Goal: Task Accomplishment & Management: Use online tool/utility

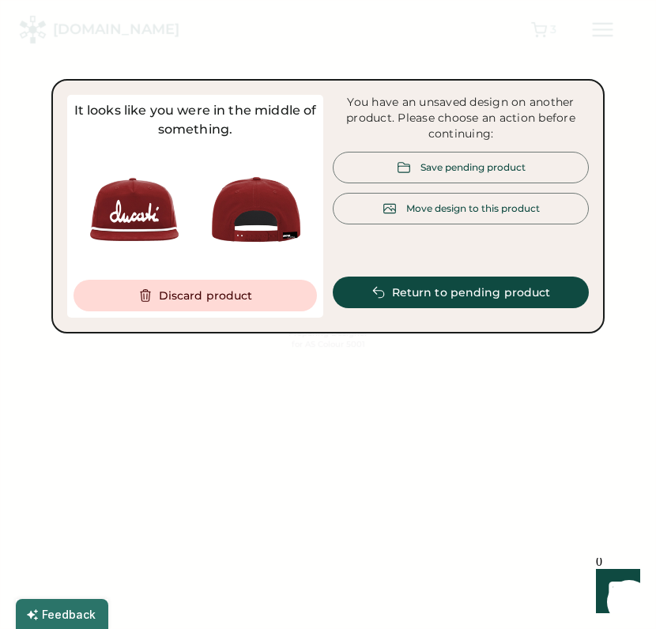
click at [380, 412] on div at bounding box center [328, 314] width 656 height 629
click at [446, 290] on button "Return to pending product" at bounding box center [461, 293] width 256 height 32
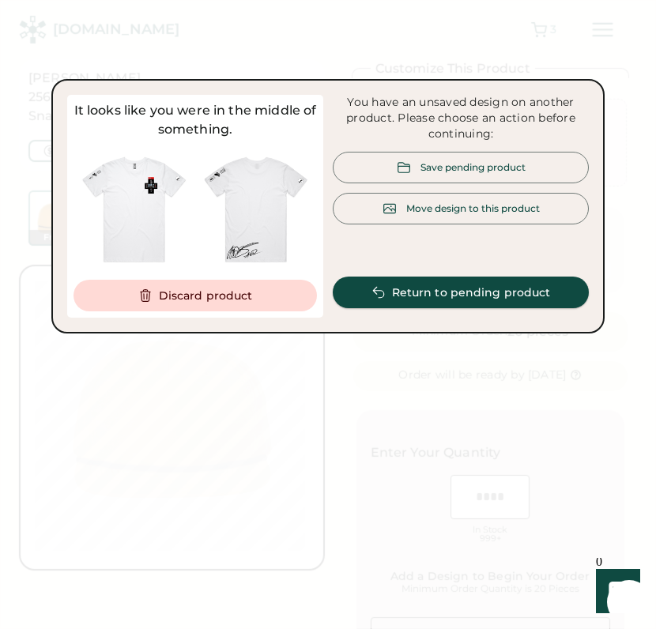
click at [416, 294] on button "Return to pending product" at bounding box center [461, 293] width 256 height 32
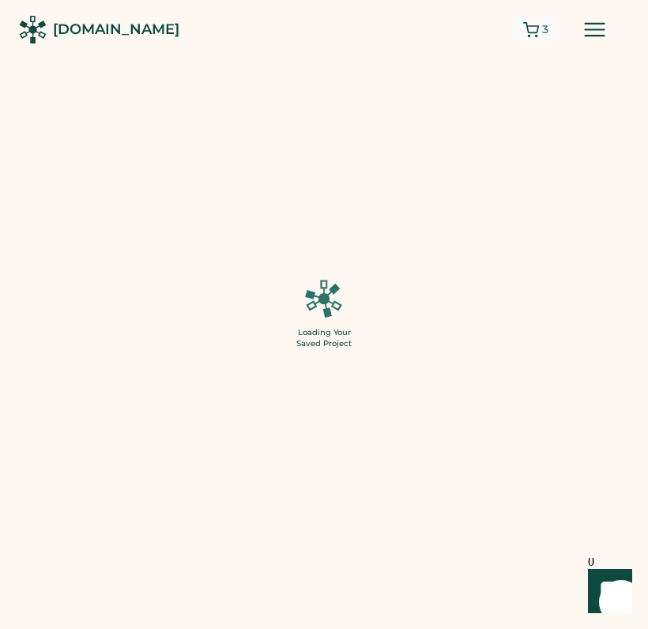
click at [539, 24] on div "3" at bounding box center [536, 29] width 44 height 25
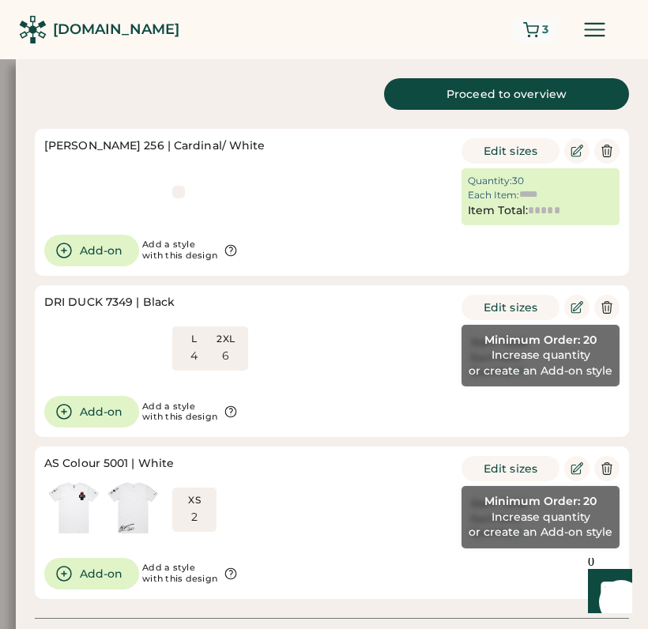
type input "*"
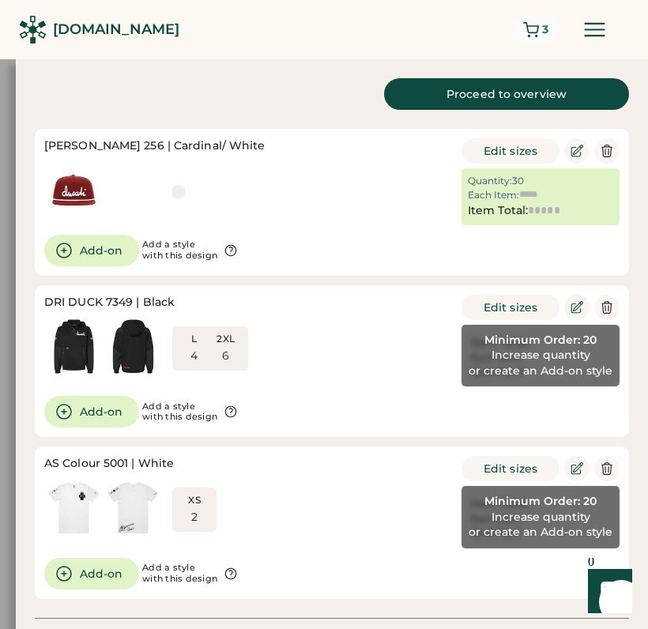
type input "******"
type input "*******"
click at [602, 467] on icon at bounding box center [607, 468] width 14 height 14
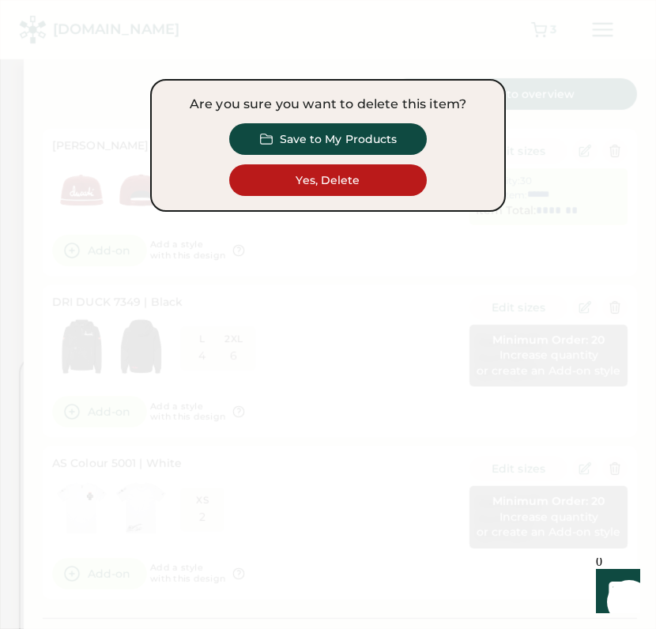
click at [535, 215] on div at bounding box center [328, 314] width 656 height 629
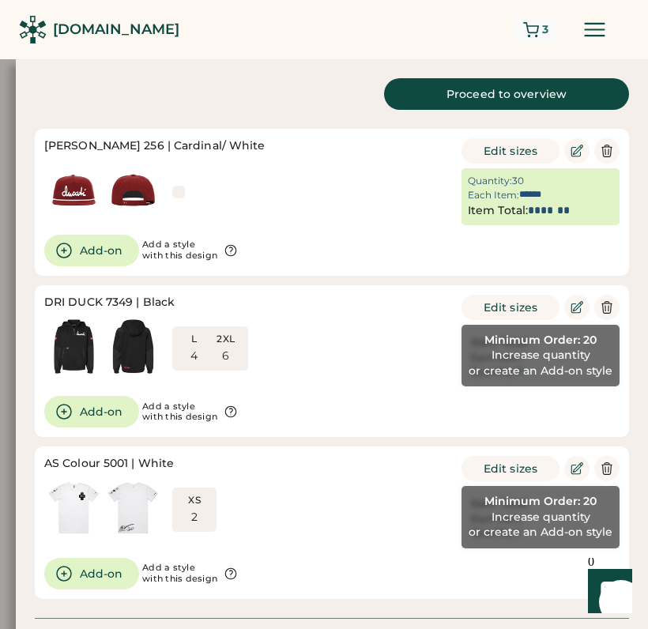
click at [544, 31] on div "3" at bounding box center [545, 30] width 6 height 16
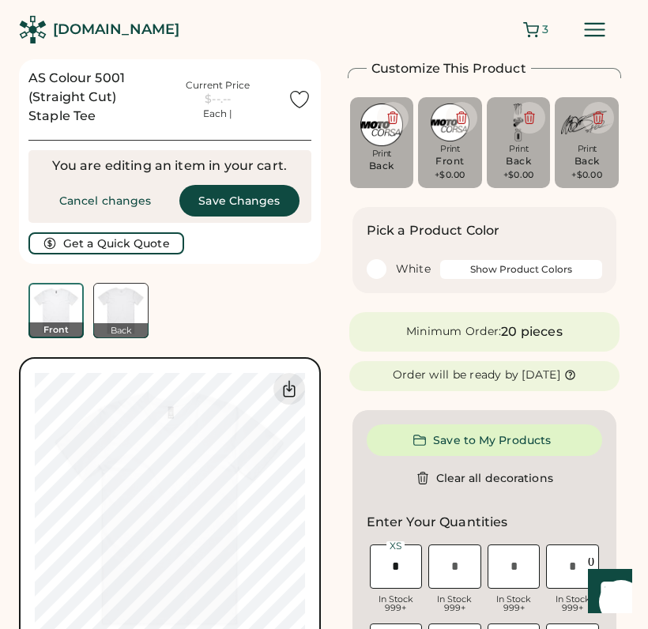
click at [599, 28] on icon at bounding box center [595, 30] width 28 height 28
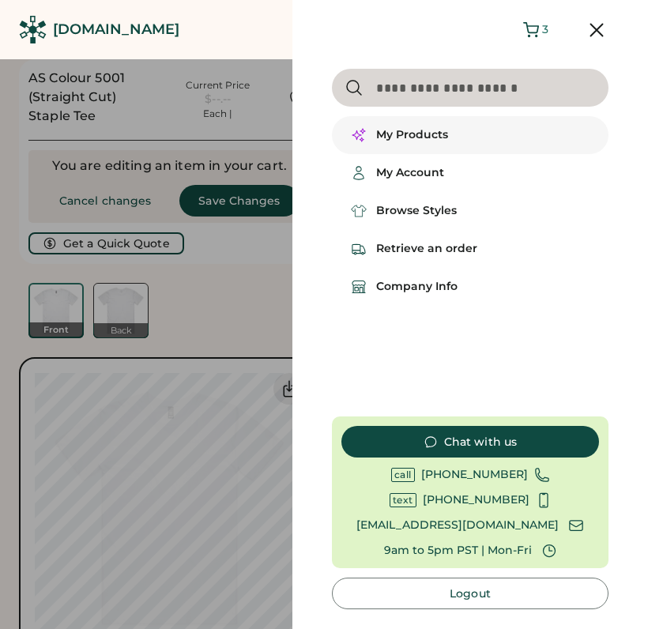
click at [436, 130] on div "My Products" at bounding box center [412, 135] width 72 height 16
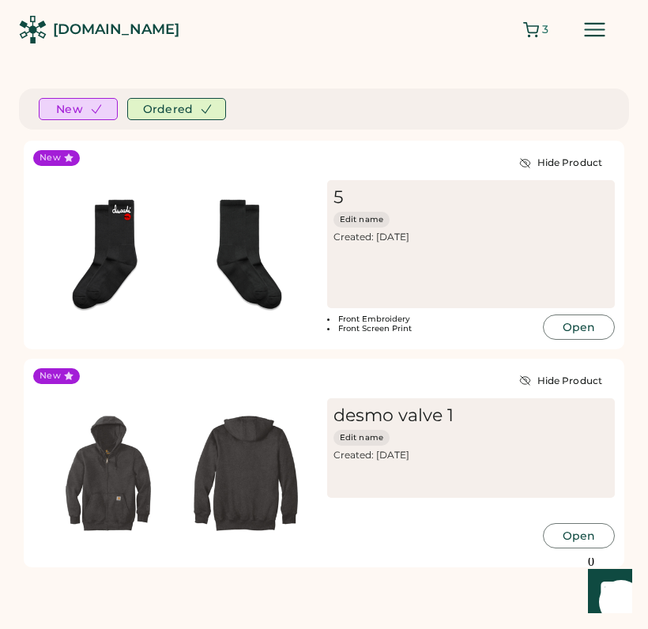
click at [600, 32] on icon at bounding box center [595, 30] width 28 height 28
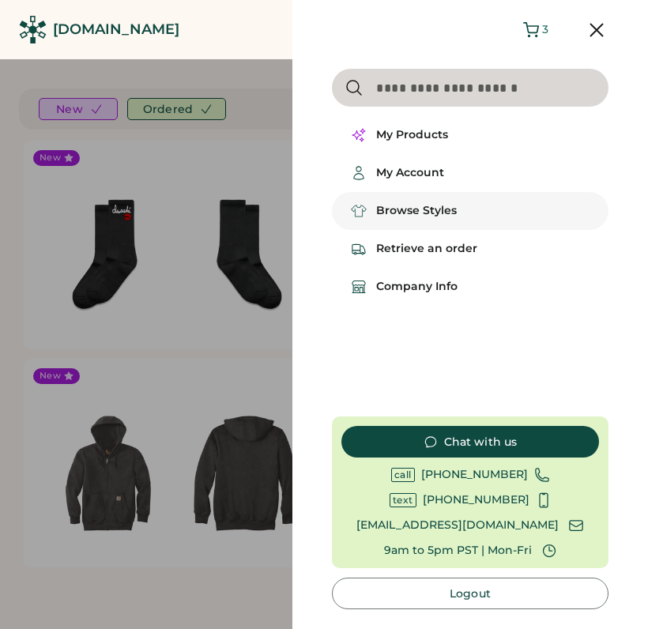
click at [451, 217] on div "Browse Styles" at bounding box center [416, 211] width 81 height 16
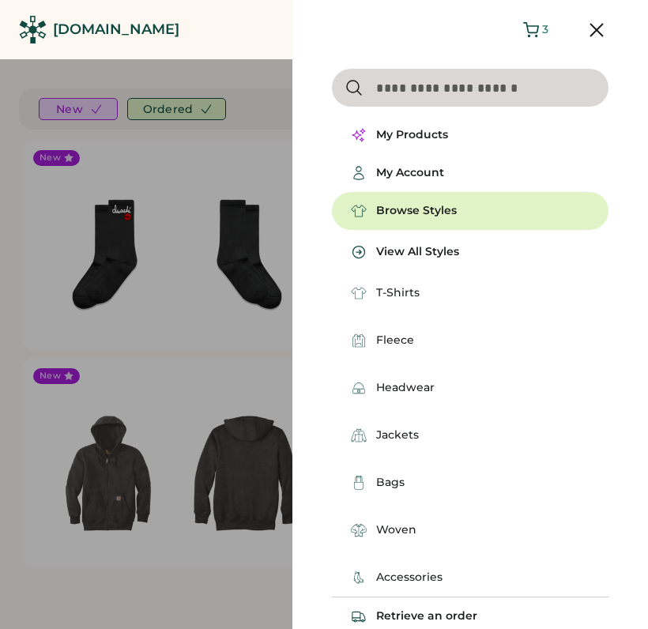
click at [420, 292] on div "T-Shirts" at bounding box center [480, 293] width 258 height 38
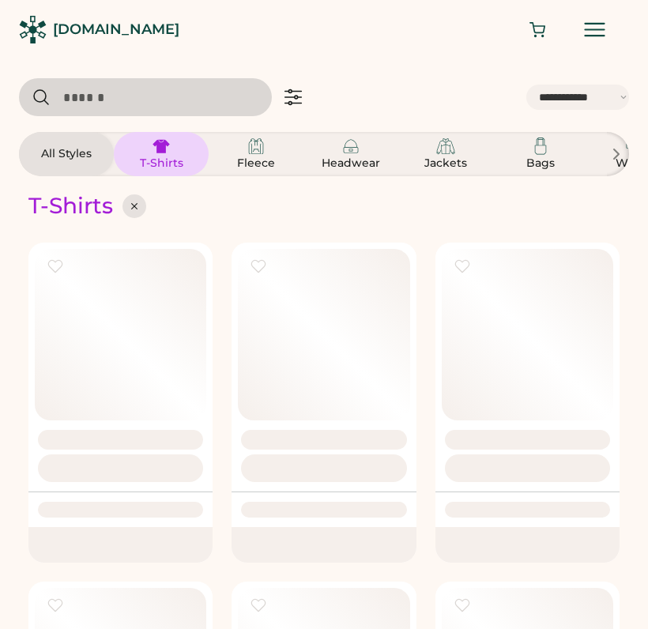
select select "*****"
select select "*"
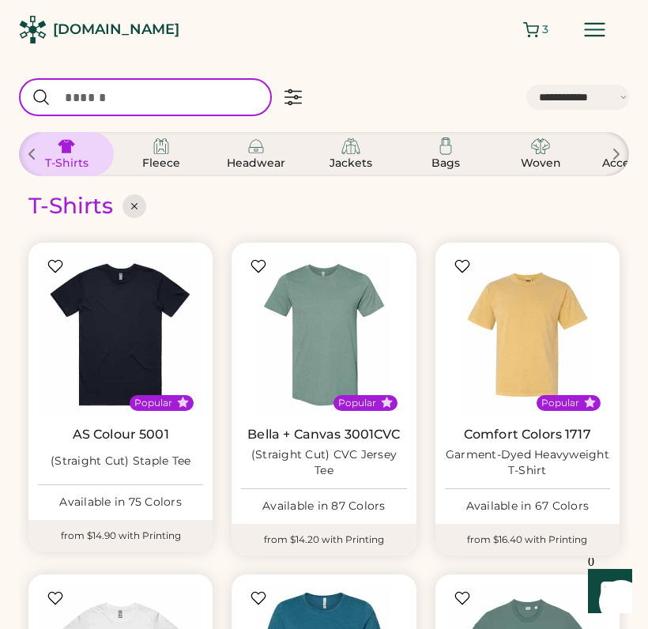
click at [153, 104] on input "input" at bounding box center [145, 97] width 253 height 38
type input "**********"
select select "*"
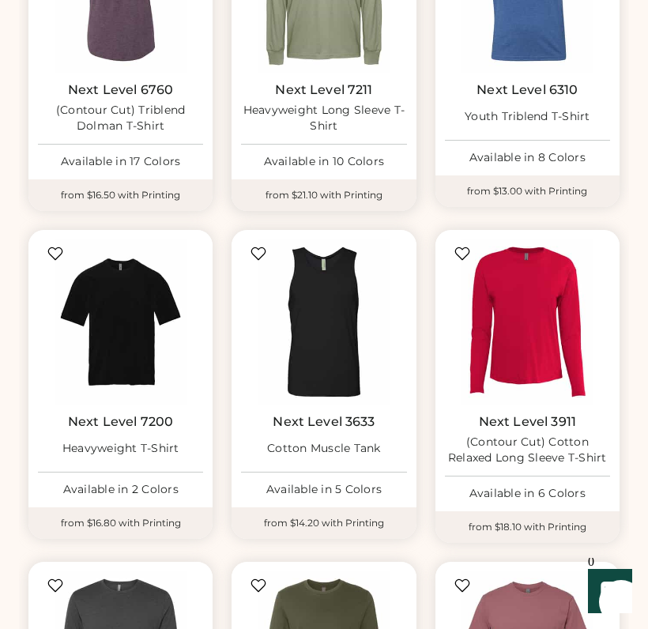
scroll to position [405, 0]
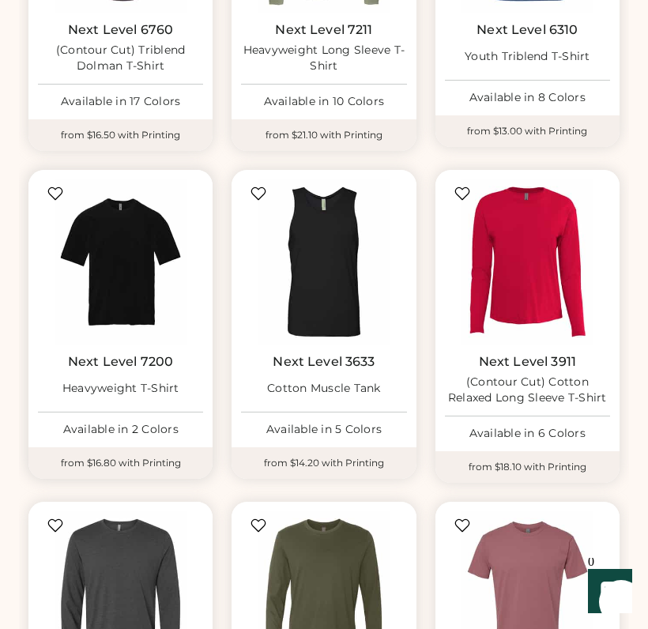
click at [139, 303] on img at bounding box center [120, 261] width 165 height 165
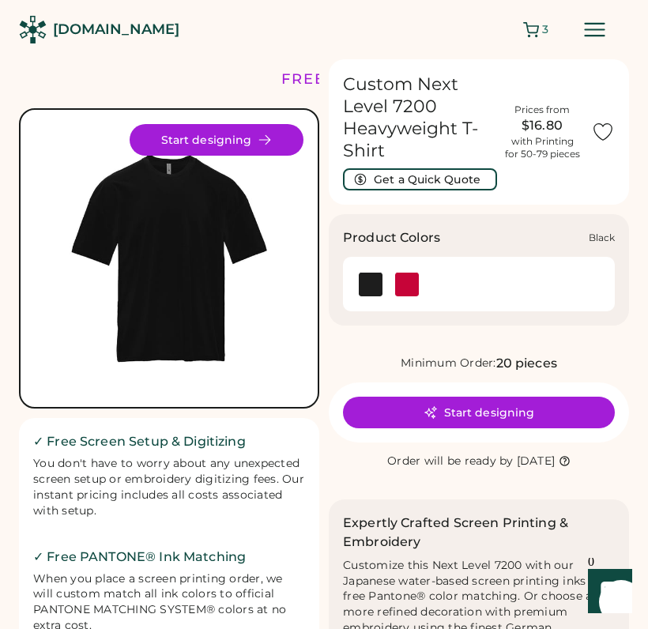
click at [366, 280] on img at bounding box center [371, 285] width 24 height 24
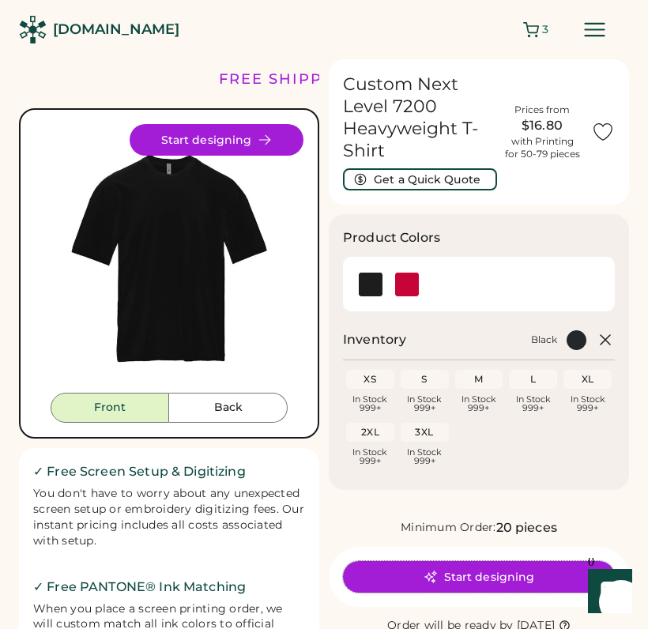
click at [442, 578] on button "Start designing" at bounding box center [479, 577] width 272 height 32
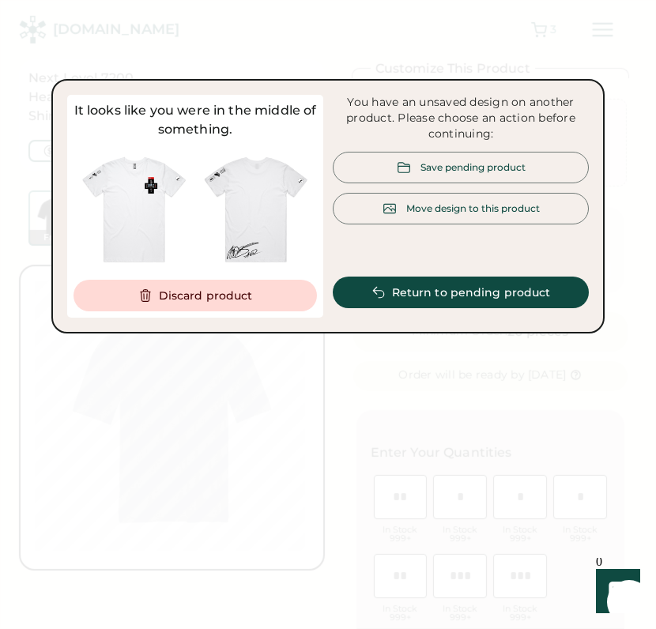
click at [463, 160] on div "Save pending product" at bounding box center [472, 166] width 105 height 13
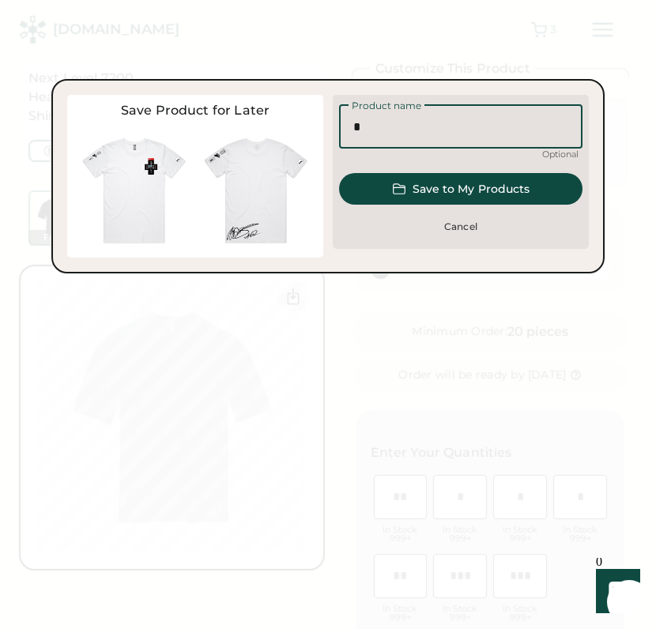
click at [413, 130] on input "input" at bounding box center [460, 126] width 243 height 44
type input "**********"
click at [539, 185] on button "Save to My Products" at bounding box center [460, 189] width 243 height 32
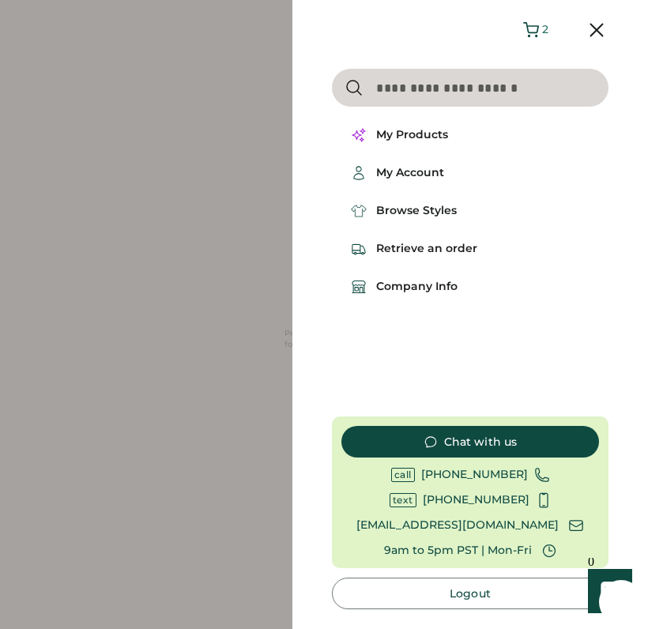
click at [597, 27] on icon at bounding box center [597, 30] width 24 height 24
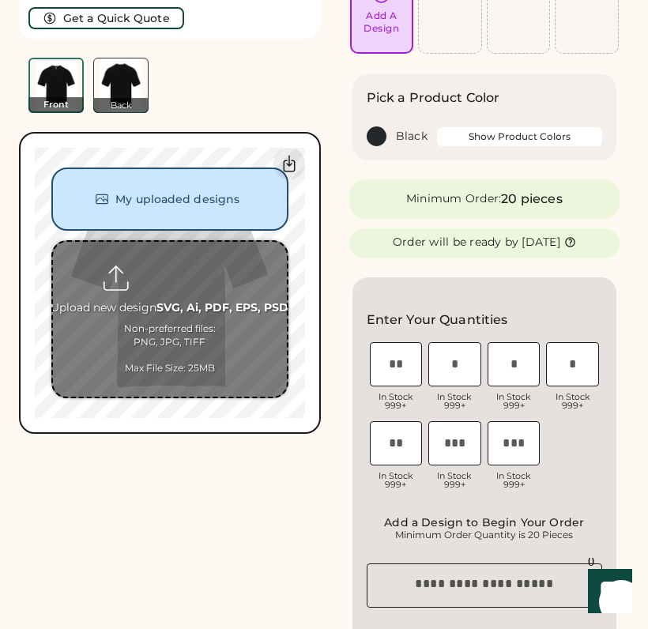
click at [173, 292] on input "file" at bounding box center [170, 319] width 234 height 155
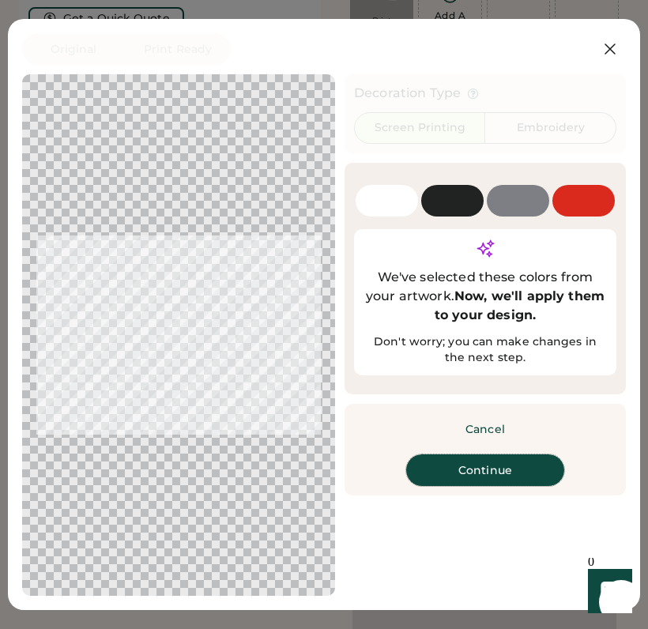
click at [495, 485] on button "Continue" at bounding box center [485, 470] width 158 height 32
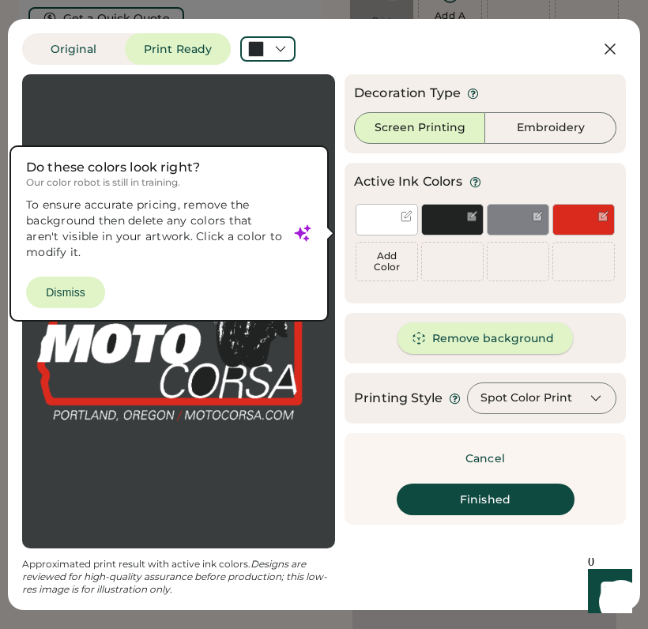
click at [456, 337] on button "Remove background" at bounding box center [485, 338] width 176 height 32
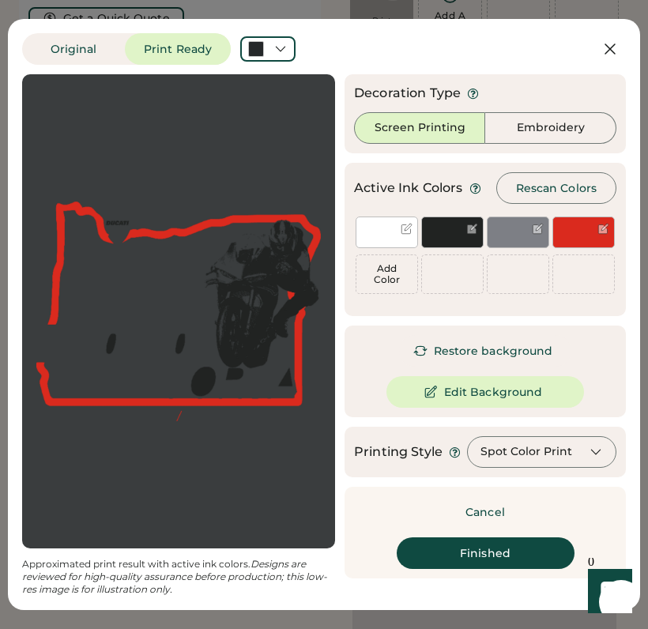
click at [491, 349] on button "Restore background" at bounding box center [485, 351] width 173 height 32
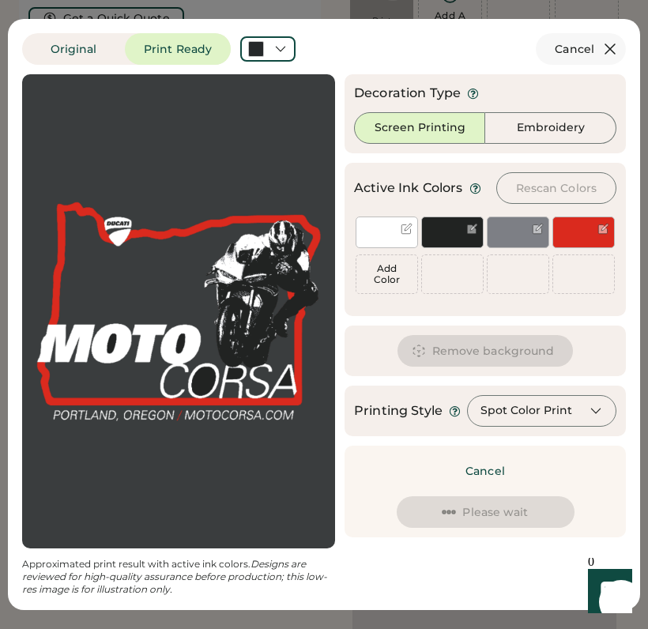
click at [612, 43] on icon at bounding box center [609, 49] width 19 height 19
